Goal: Transaction & Acquisition: Purchase product/service

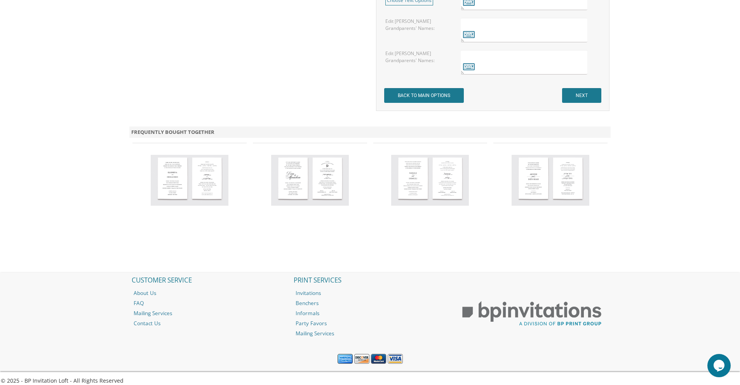
scroll to position [759, 0]
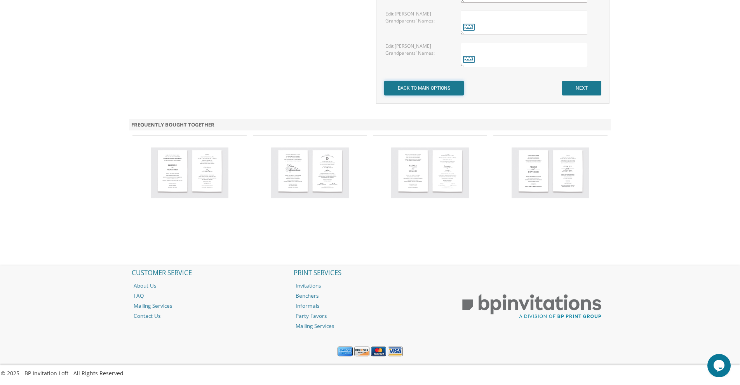
click at [441, 84] on input "BACK TO MAIN OPTIONS" at bounding box center [424, 88] width 80 height 15
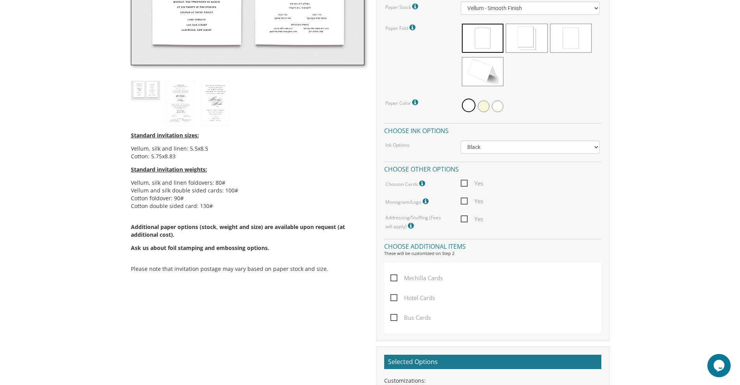
scroll to position [324, 0]
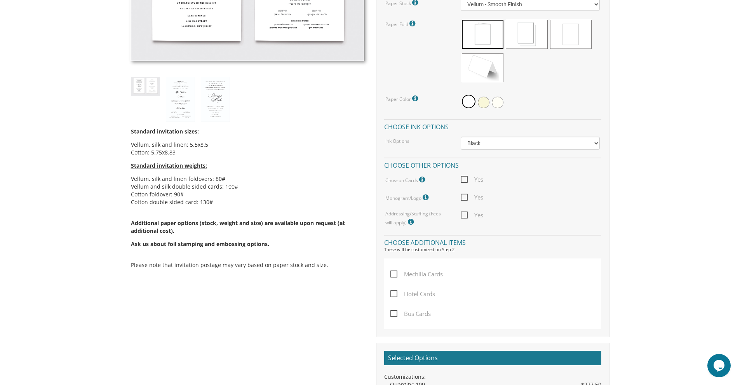
click at [423, 178] on icon at bounding box center [423, 179] width 8 height 7
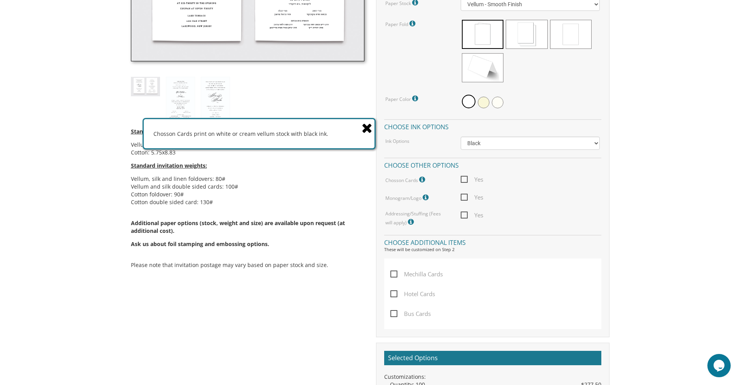
drag, startPoint x: 442, startPoint y: 130, endPoint x: 326, endPoint y: 132, distance: 115.4
click at [326, 132] on div "Chosson Cards print on white or cream vellum stock with black ink." at bounding box center [259, 133] width 231 height 29
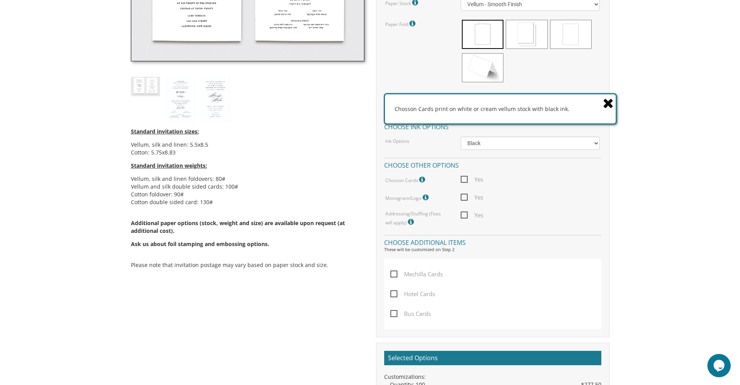
drag, startPoint x: 358, startPoint y: 131, endPoint x: 560, endPoint y: 110, distance: 203.5
click at [568, 108] on div "Chosson Cards print on white or cream vellum stock with black ink." at bounding box center [500, 108] width 231 height 29
click at [508, 108] on div "Chosson Cards print on white or cream vellum stock with black ink." at bounding box center [500, 108] width 231 height 29
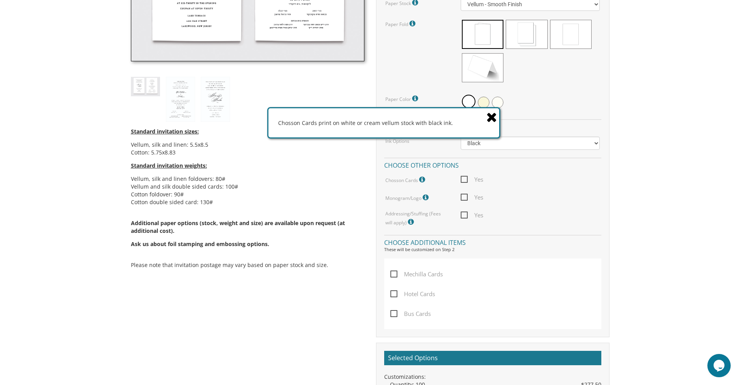
drag, startPoint x: 395, startPoint y: 108, endPoint x: 279, endPoint y: 122, distance: 117.4
click at [279, 122] on div "Chosson Cards print on white or cream vellum stock with black ink." at bounding box center [383, 122] width 231 height 29
click at [692, 276] on body "My Cart {{shoppingcart.totalQuantityDisplay}} Total: {{shoppingcart.subtotal}} …" at bounding box center [370, 229] width 740 height 1106
click at [489, 115] on icon at bounding box center [491, 117] width 11 height 14
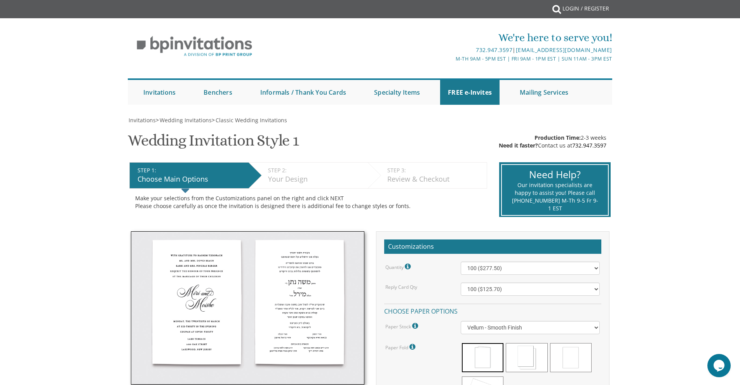
scroll to position [0, 0]
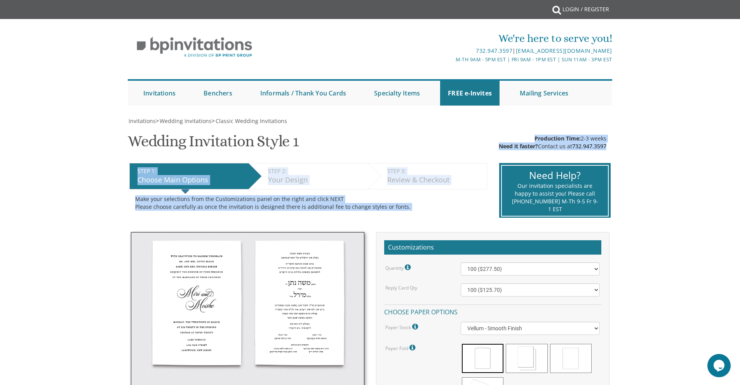
drag, startPoint x: 624, startPoint y: 143, endPoint x: 525, endPoint y: 137, distance: 99.7
drag, startPoint x: 528, startPoint y: 131, endPoint x: 535, endPoint y: 136, distance: 8.4
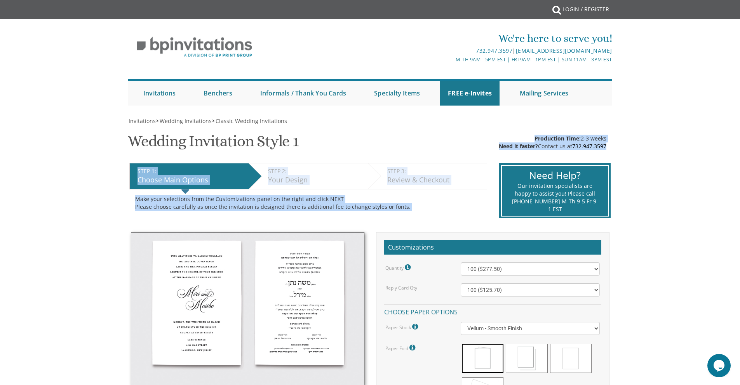
copy div "Production Time: 2-3 weeks Need it faster? Contact us at [PHONE_NUMBER] STEP 1:…"
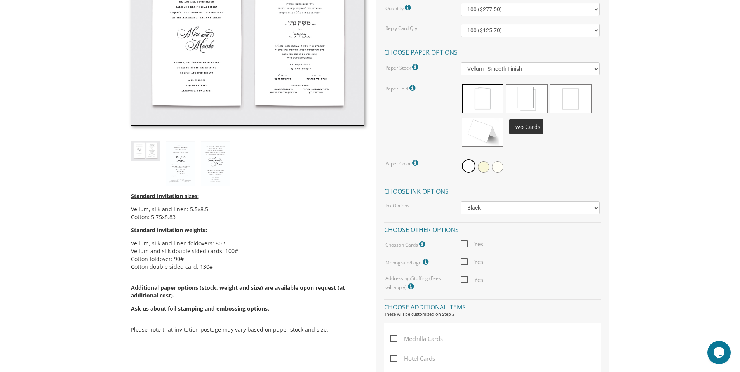
scroll to position [258, 0]
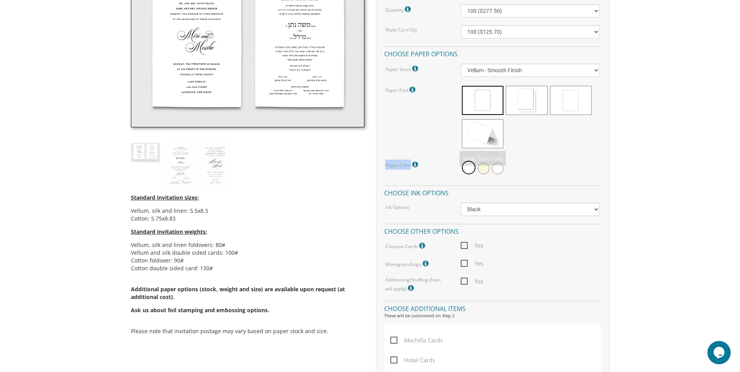
drag, startPoint x: 460, startPoint y: 153, endPoint x: 617, endPoint y: 103, distance: 164.4
click at [617, 103] on div "Invitations > Wedding Invitations > Classic Wedding Invitations Wedding Invitat…" at bounding box center [370, 293] width 497 height 869
click at [623, 105] on body "My Cart {{shoppingcart.totalQuantityDisplay}} Total: {{shoppingcart.subtotal}} …" at bounding box center [370, 295] width 740 height 1106
click at [636, 136] on body "My Cart {{shoppingcart.totalQuantityDisplay}} Total: {{shoppingcart.subtotal}} …" at bounding box center [370, 295] width 740 height 1106
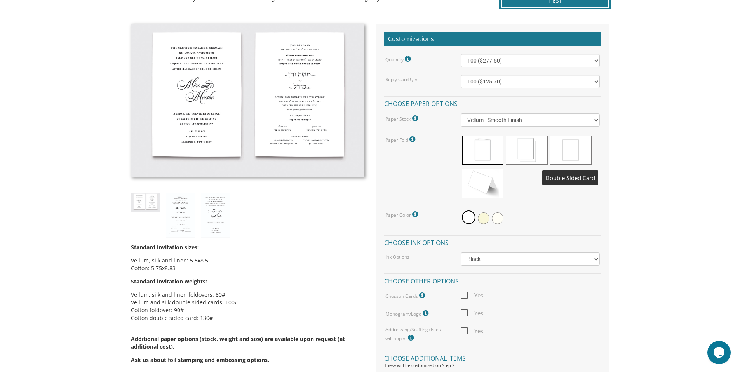
scroll to position [152, 0]
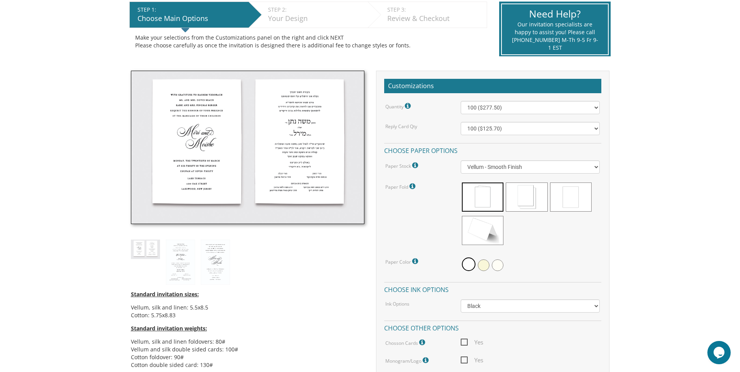
scroll to position [250, 0]
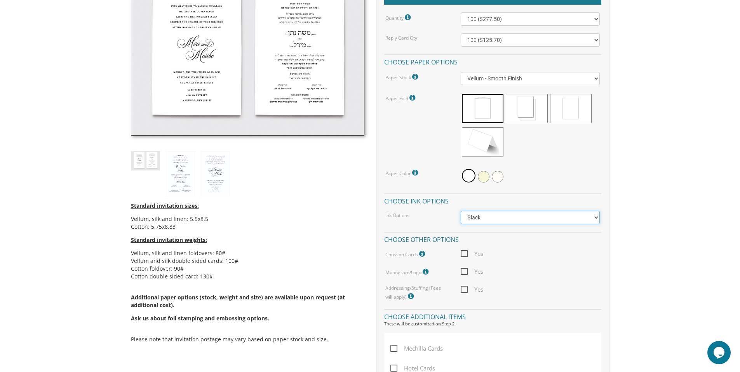
click at [523, 219] on select "Black Colored Ink ($65.00) Black + One Color ($211.00) Two Colors ($265.00)" at bounding box center [530, 217] width 139 height 13
click at [598, 218] on select "Black Colored Ink ($65.00) Black + One Color ($211.00) Two Colors ($265.00)" at bounding box center [530, 217] width 139 height 13
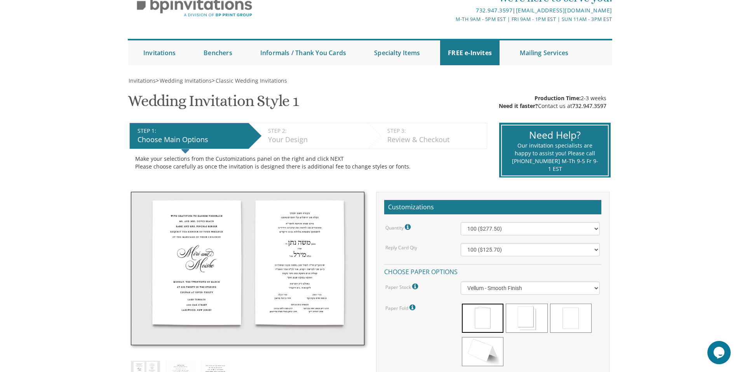
scroll to position [143, 0]
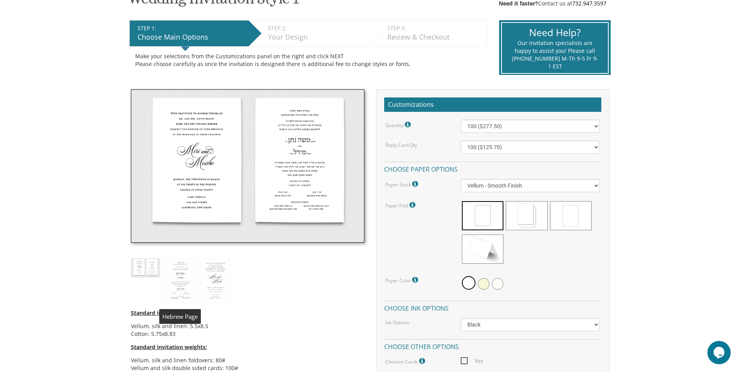
click at [183, 279] on img at bounding box center [180, 280] width 29 height 45
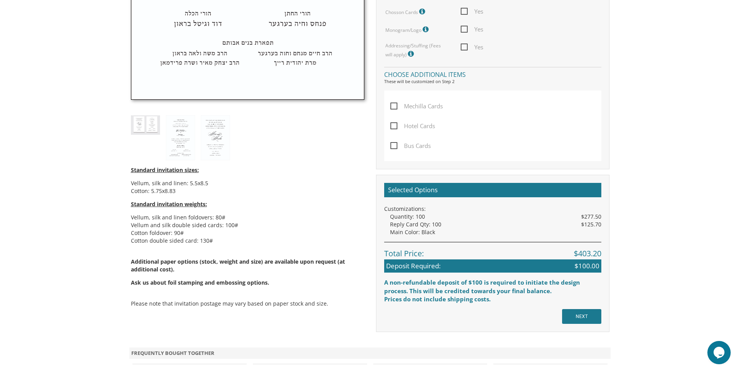
scroll to position [494, 0]
